Goal: Task Accomplishment & Management: Use online tool/utility

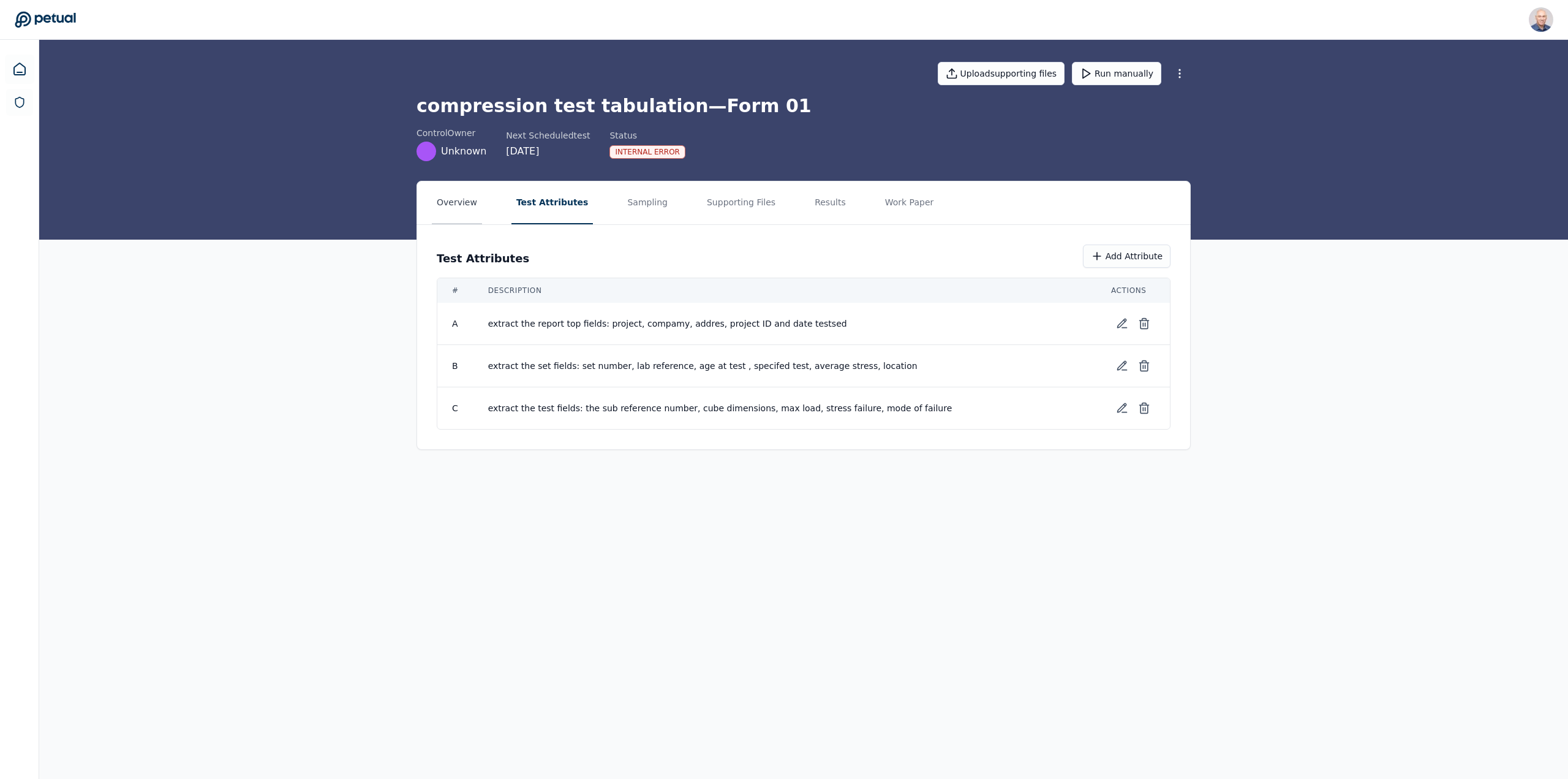
click at [453, 200] on button "Overview" at bounding box center [456, 203] width 50 height 43
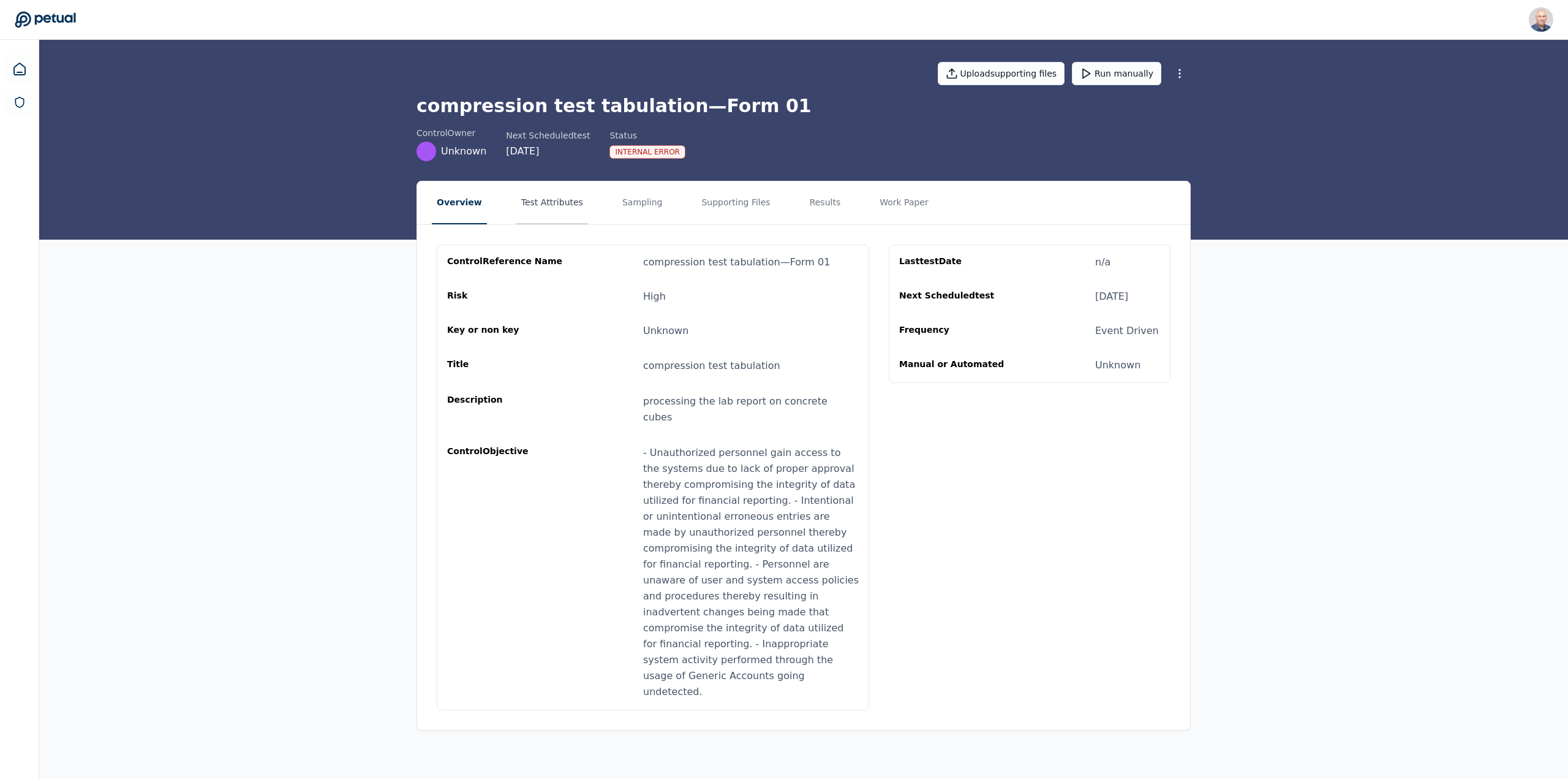
click at [536, 199] on button "Test Attributes" at bounding box center [552, 203] width 72 height 43
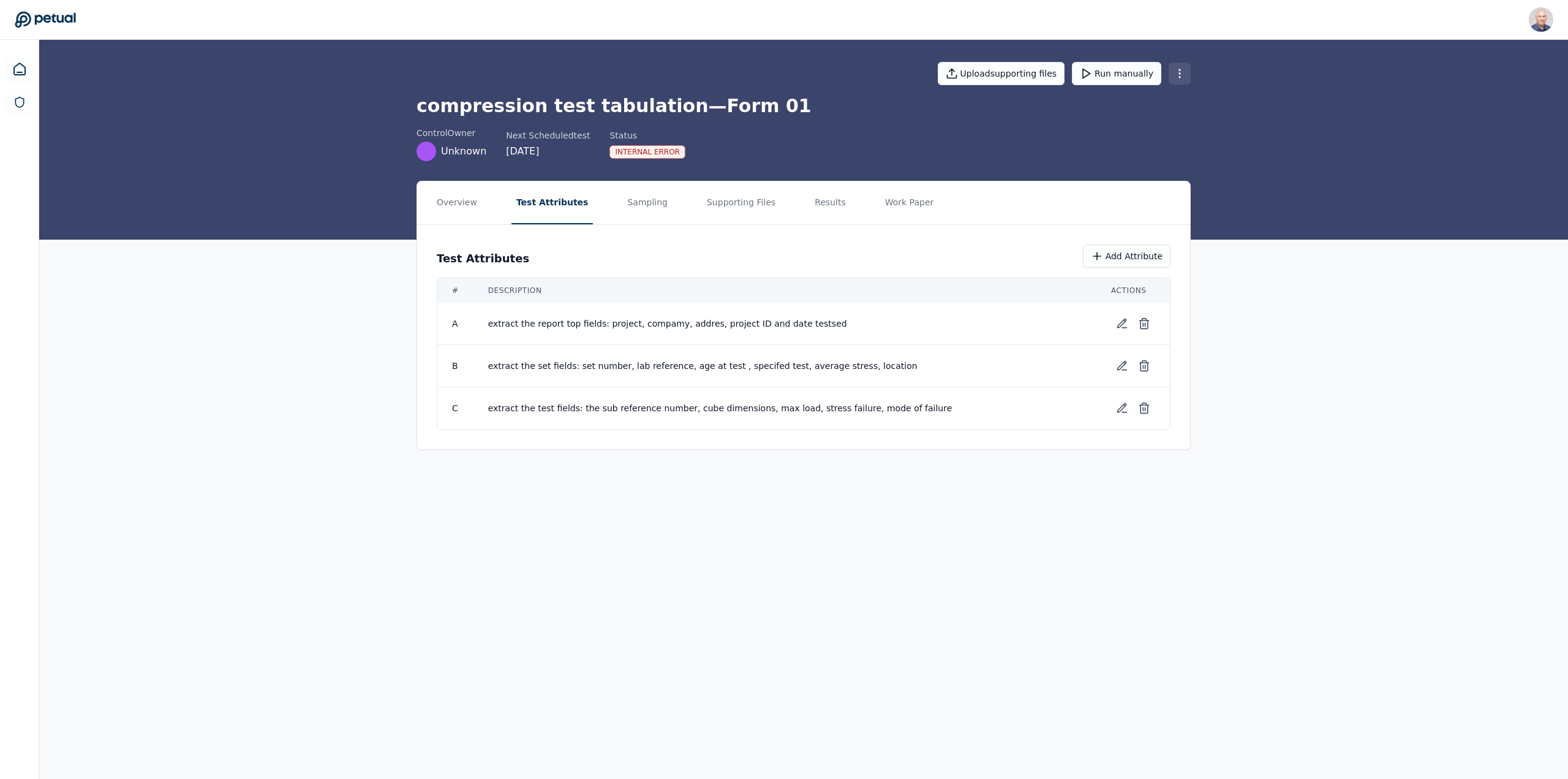
click at [1175, 74] on html "Harel K [EMAIL_ADDRESS] Sign out Upload supporting files Run manually compressi…" at bounding box center [784, 389] width 1568 height 779
click at [1140, 142] on div "Delete control" at bounding box center [1147, 145] width 104 height 22
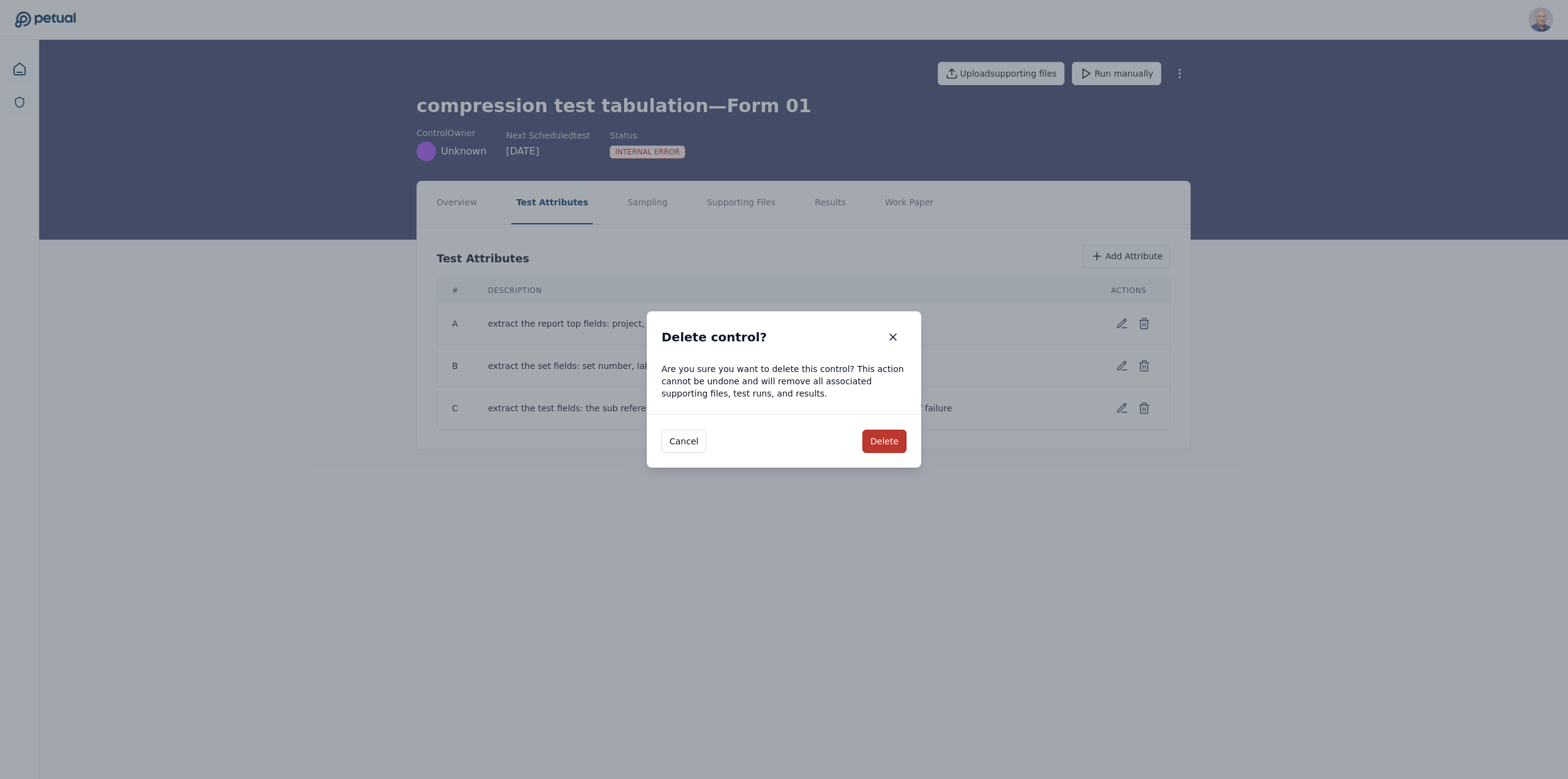
click at [890, 438] on button "Delete" at bounding box center [884, 441] width 44 height 23
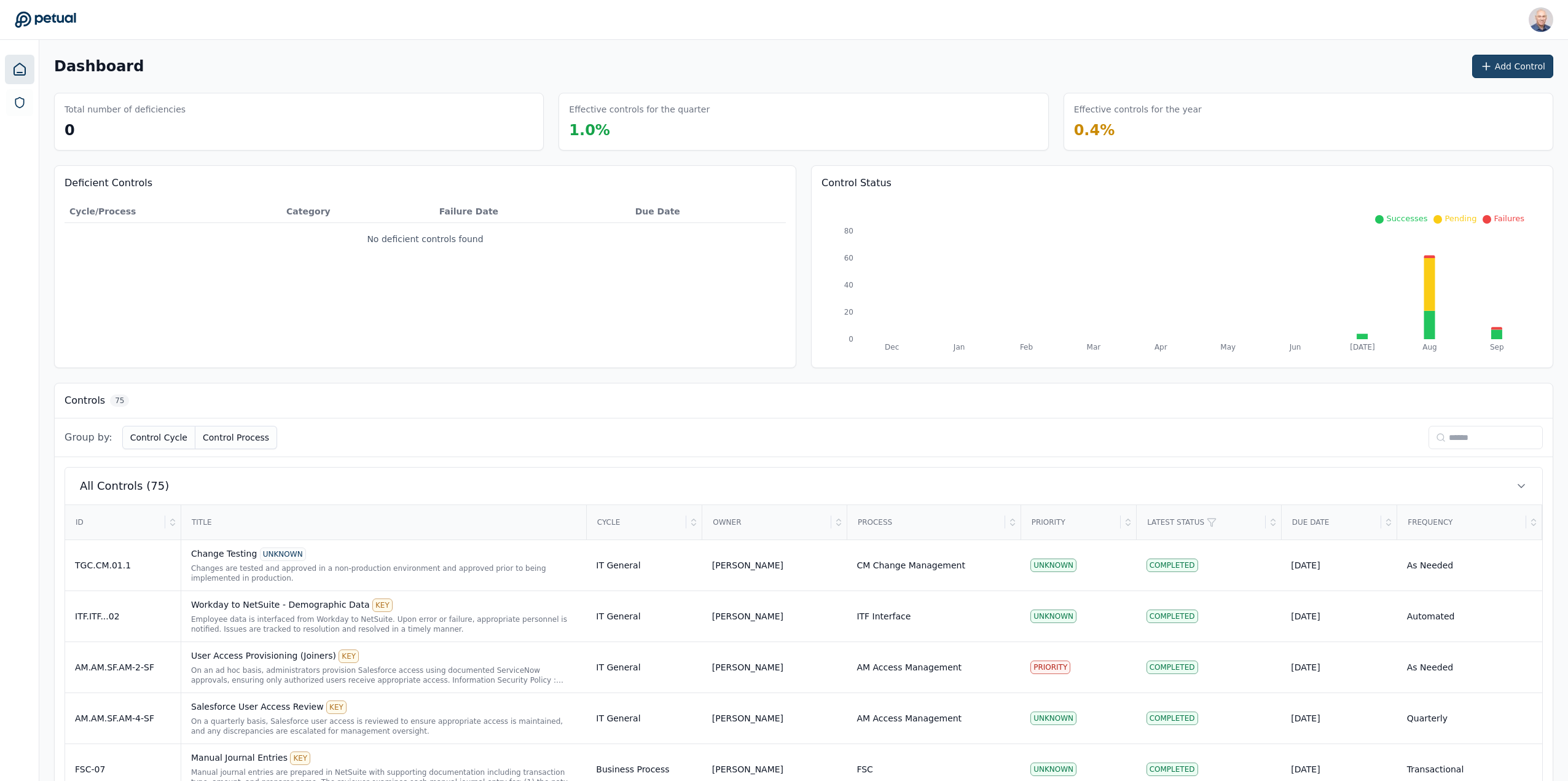
click at [1517, 65] on button "Add Control" at bounding box center [1513, 67] width 81 height 23
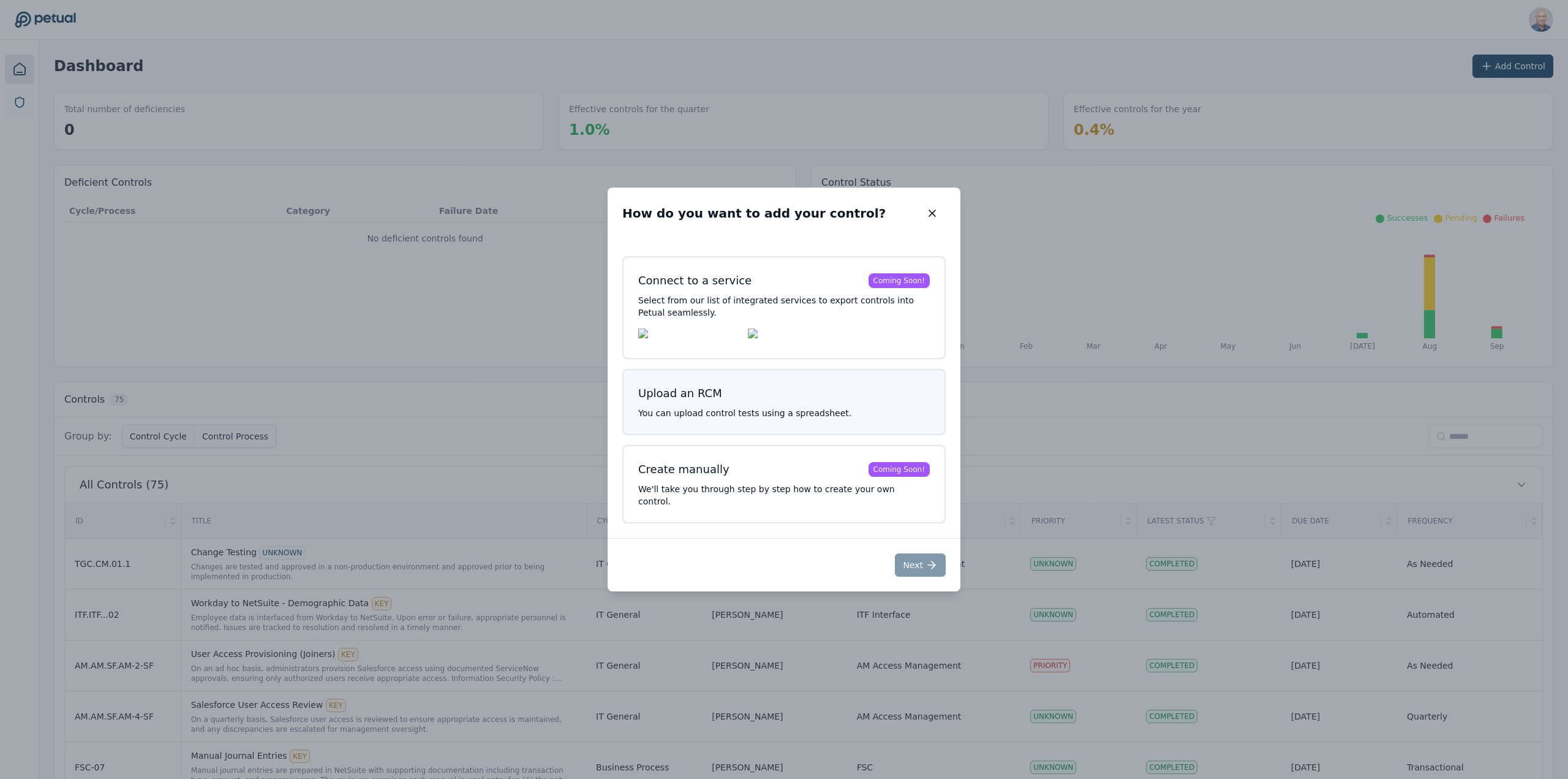
click at [768, 419] on p "You can upload control tests using a spreadsheet." at bounding box center [784, 413] width 292 height 12
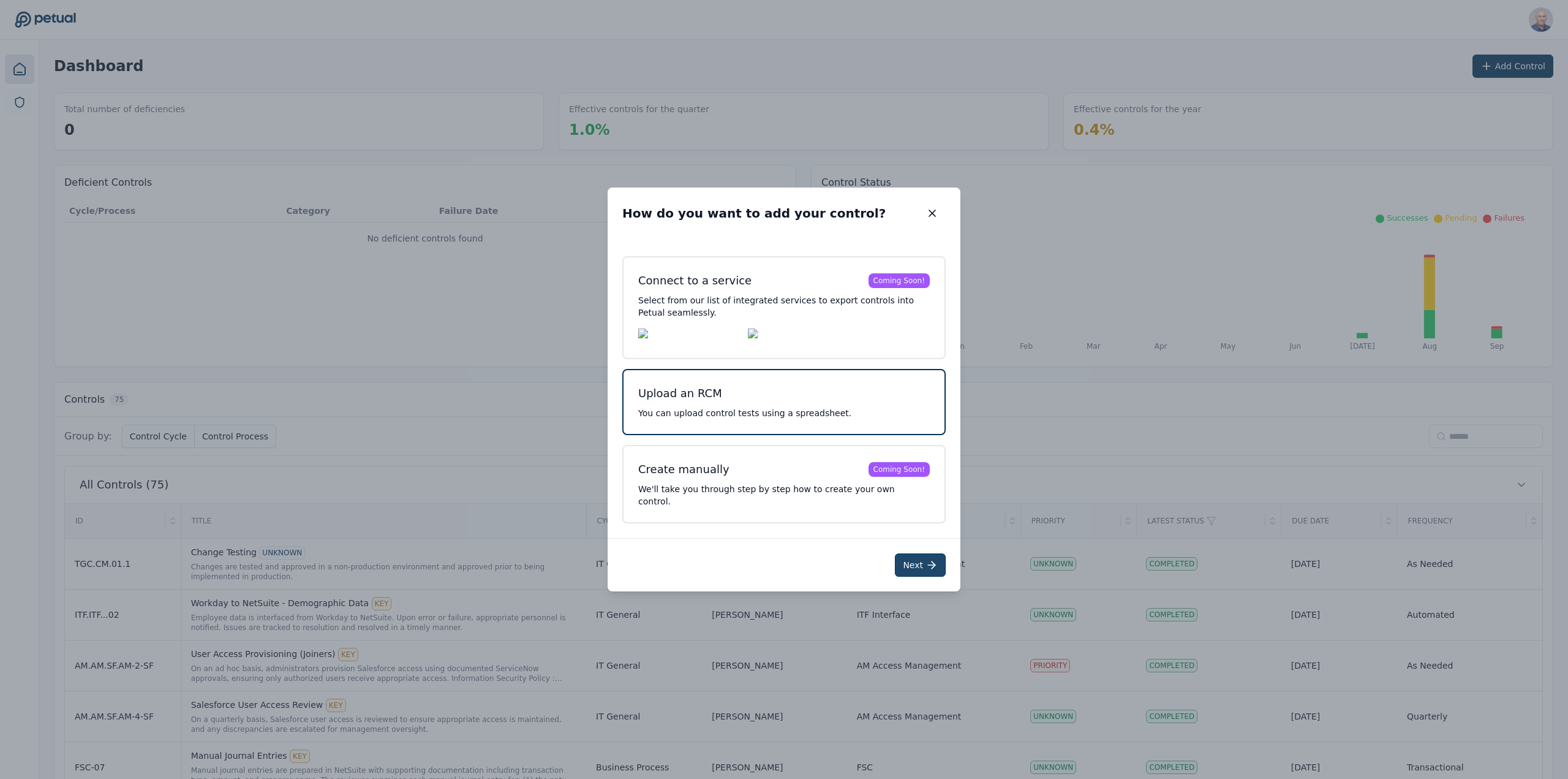
click at [912, 563] on button "Next" at bounding box center [921, 565] width 51 height 23
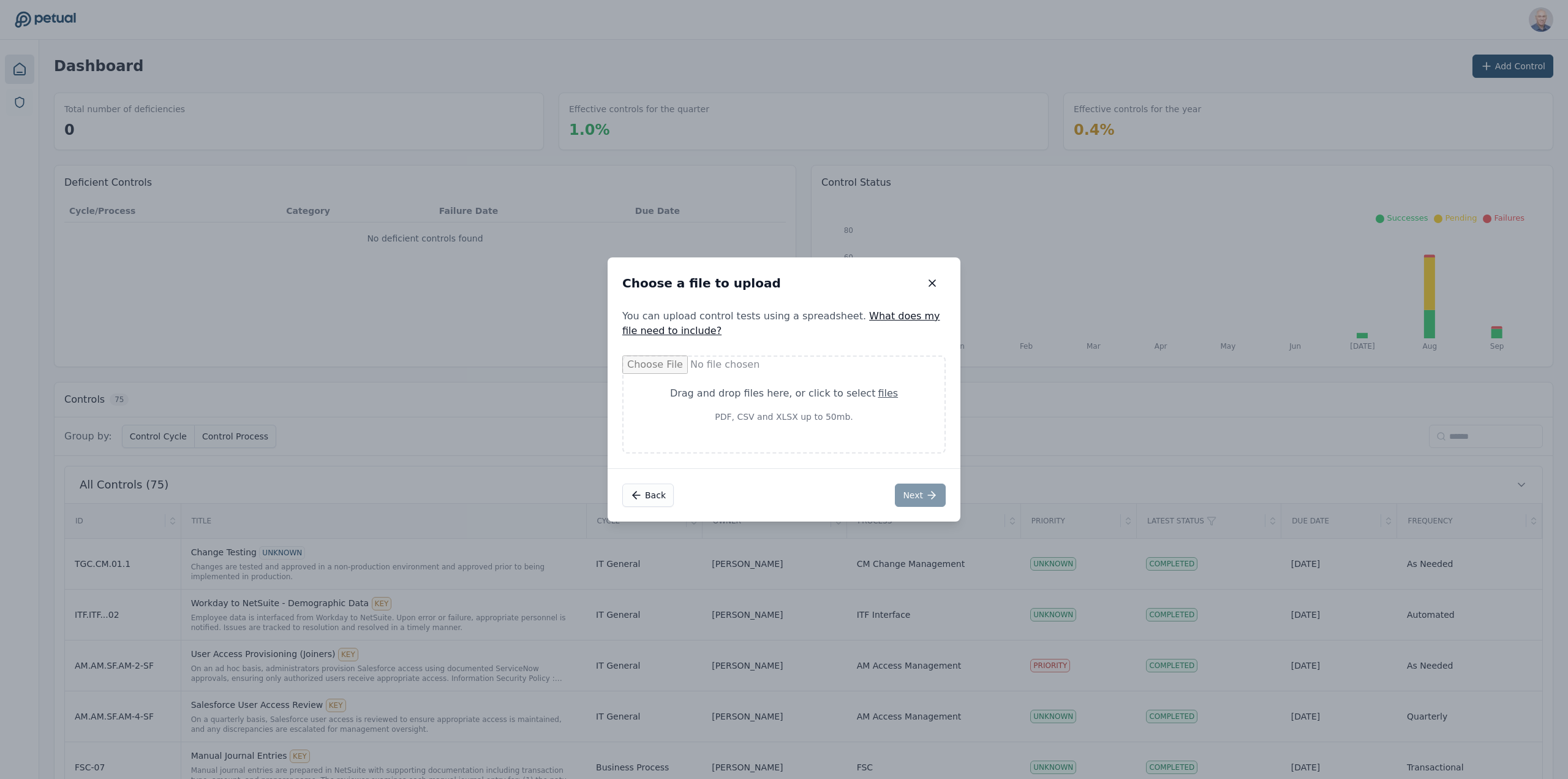
click at [701, 423] on div "Drop files to upload" at bounding box center [784, 404] width 323 height 98
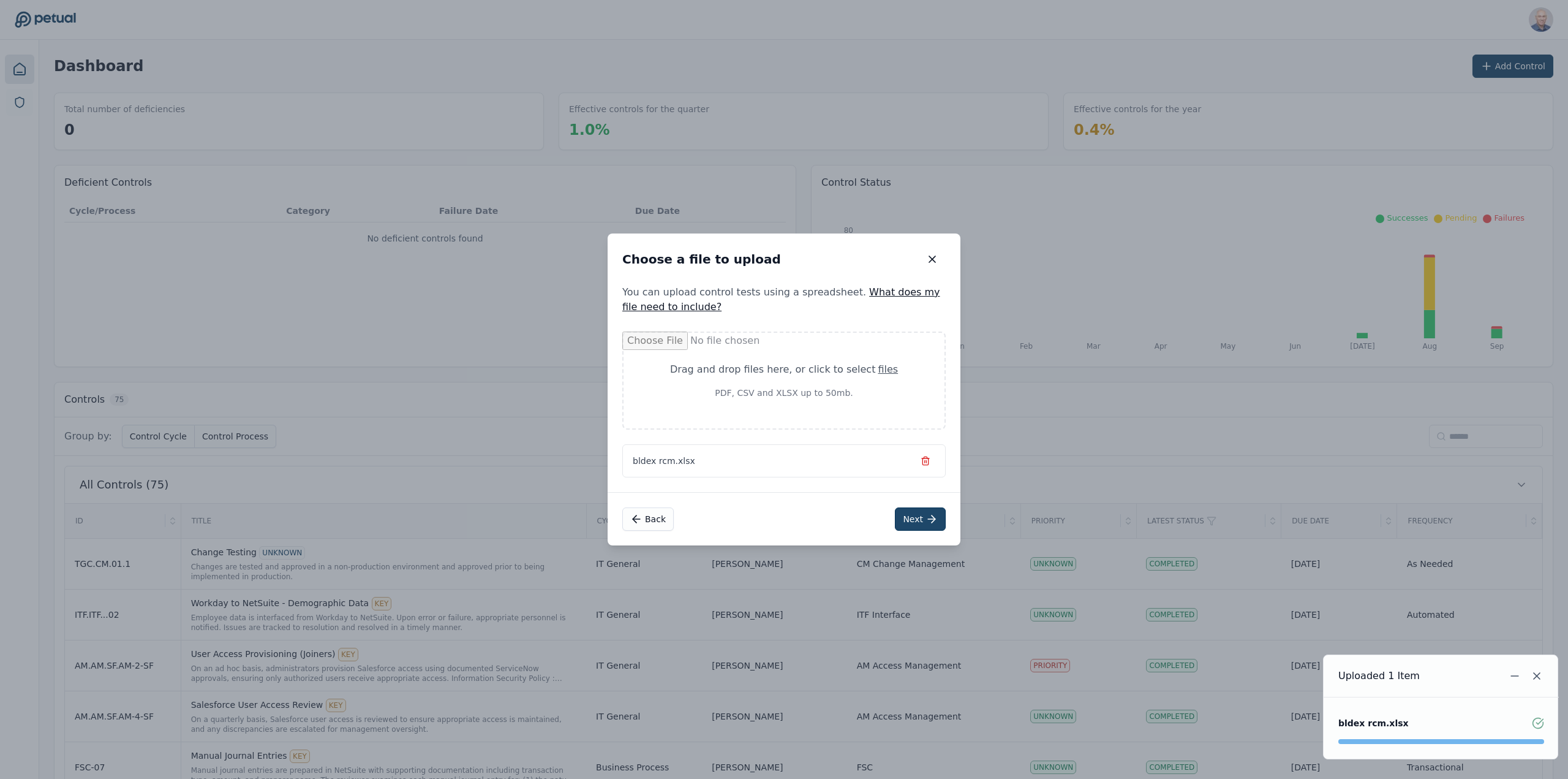
click at [915, 520] on button "Next" at bounding box center [921, 519] width 51 height 23
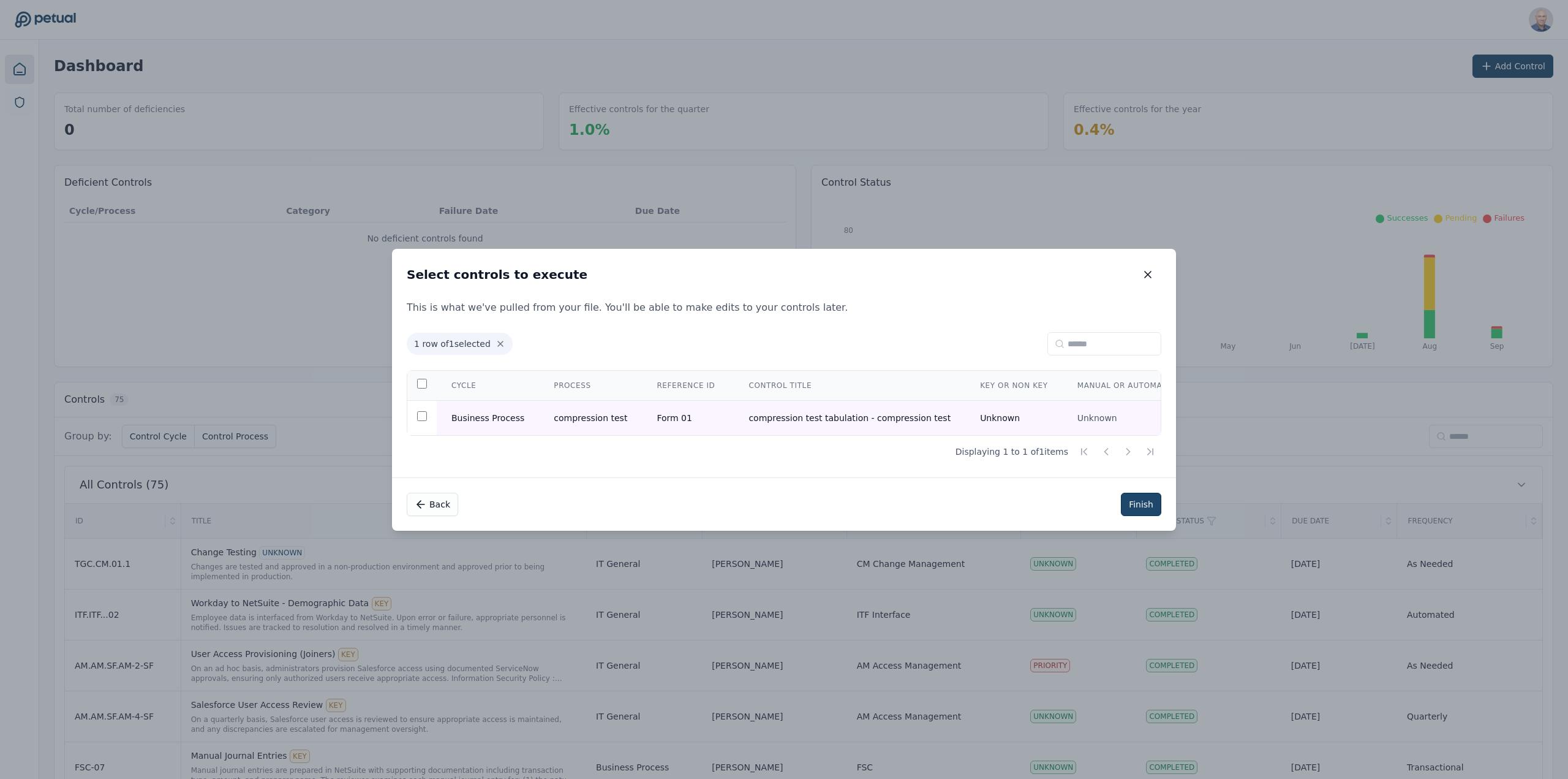
click at [1132, 505] on button "Finish" at bounding box center [1141, 504] width 40 height 23
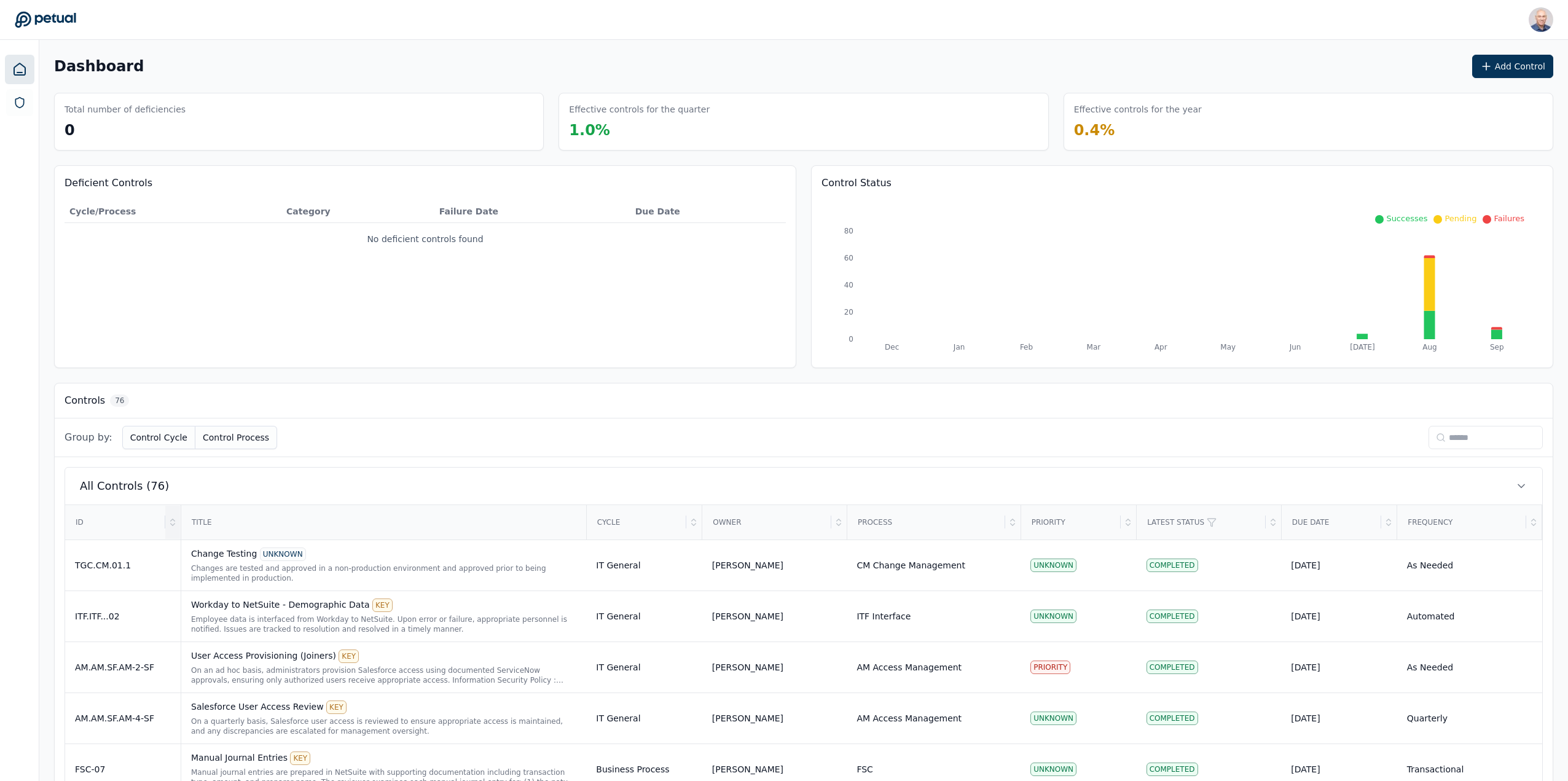
click at [171, 519] on icon at bounding box center [172, 522] width 10 height 10
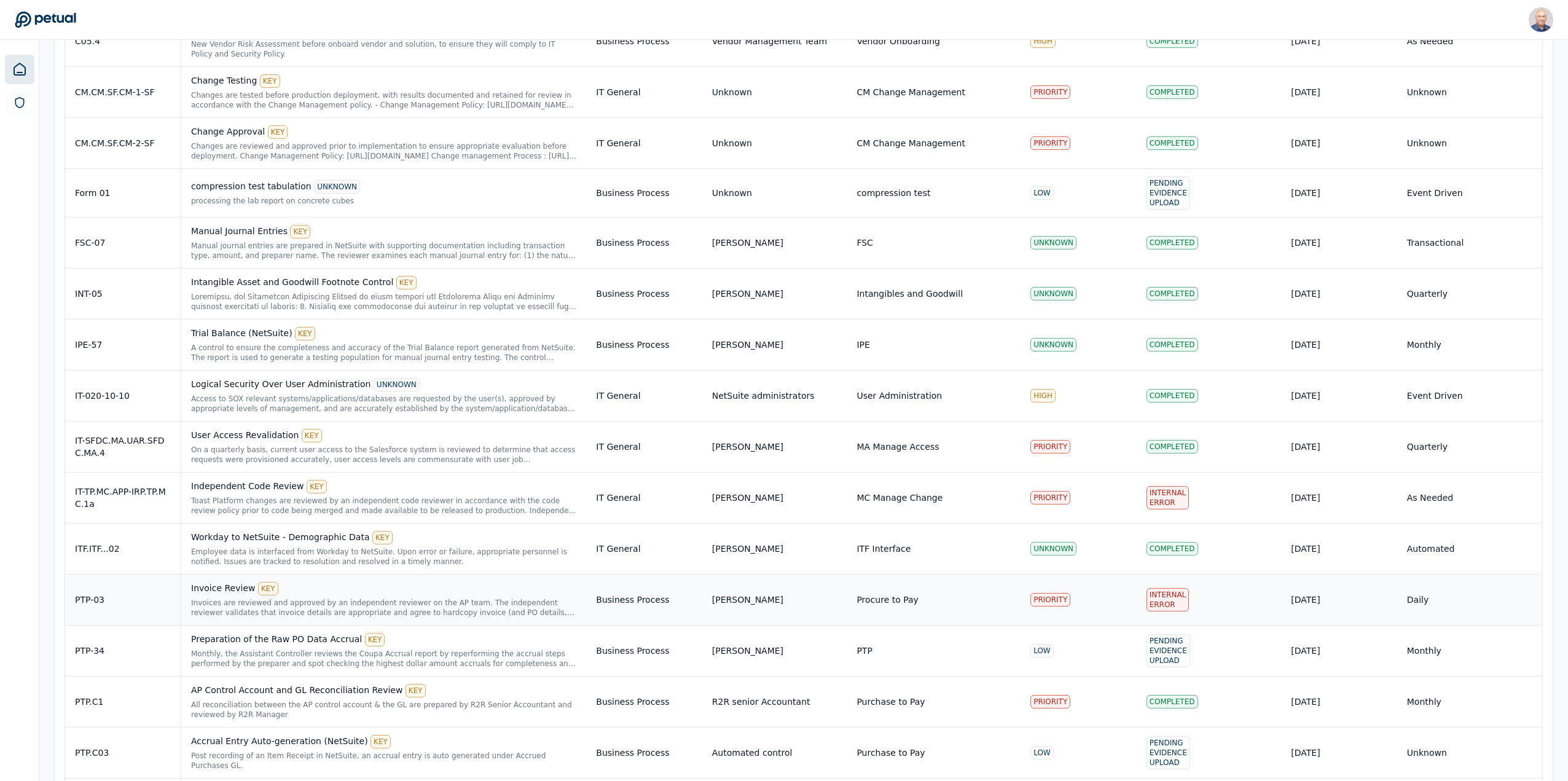
scroll to position [2826, 0]
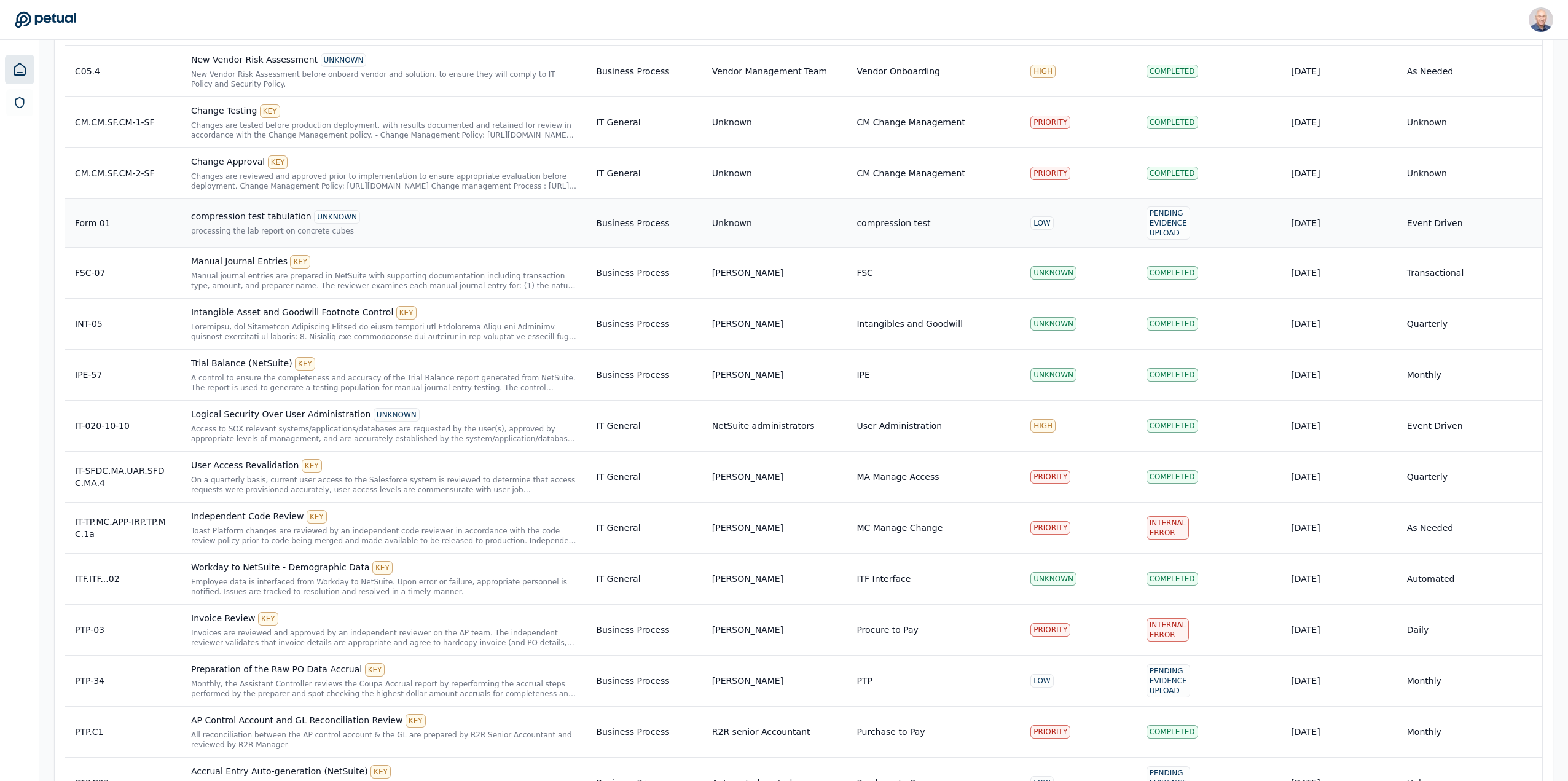
click at [272, 221] on div "compression test tabulation UNKNOWN" at bounding box center [383, 217] width 385 height 14
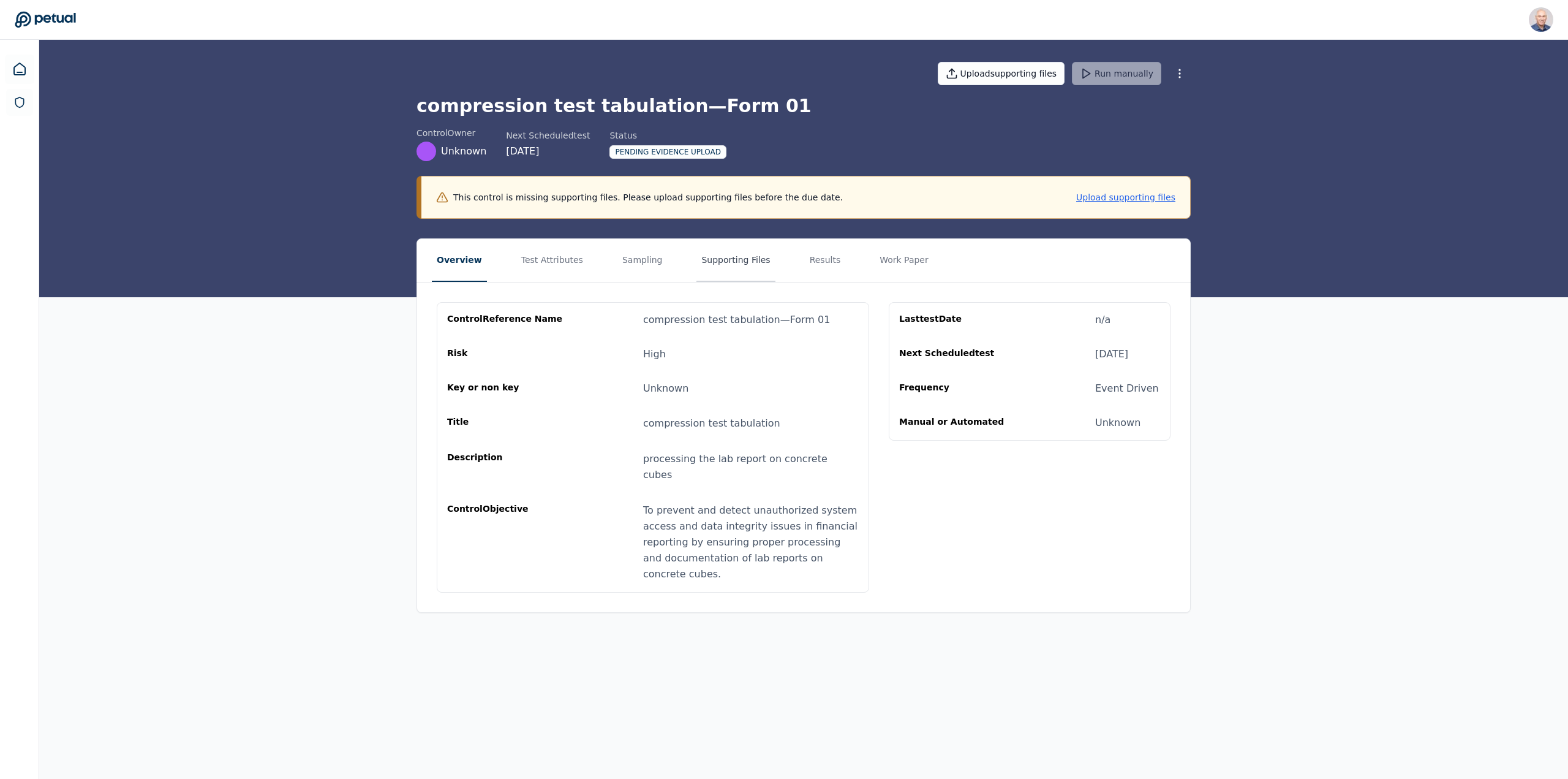
click at [697, 259] on button "Supporting Files" at bounding box center [736, 260] width 78 height 43
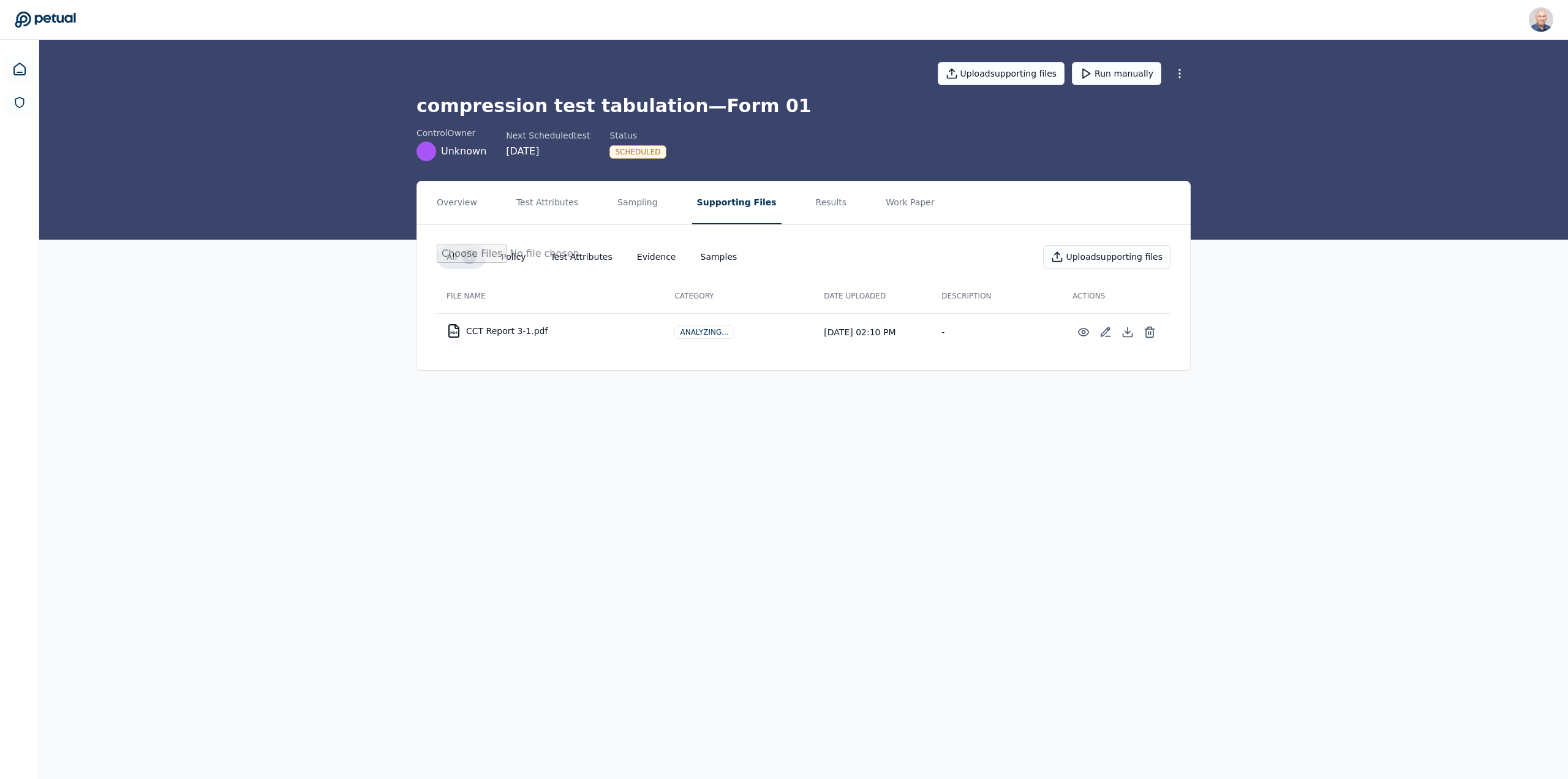
click at [1125, 58] on div "Upload supporting files Run manually" at bounding box center [804, 73] width 774 height 43
click at [1123, 67] on button "Run manually" at bounding box center [1117, 73] width 90 height 23
